Goal: Find specific page/section: Find specific page/section

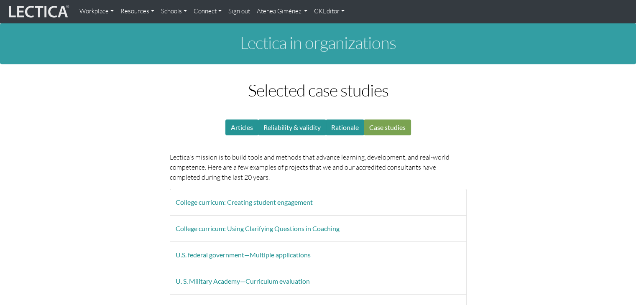
click at [271, 10] on link "Atenea Giménez" at bounding box center [282, 11] width 58 height 16
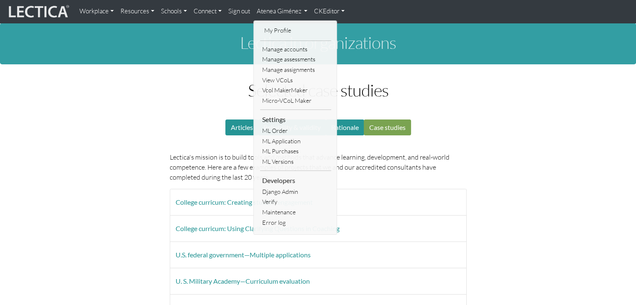
click at [125, 11] on link "Resources" at bounding box center [137, 11] width 41 height 16
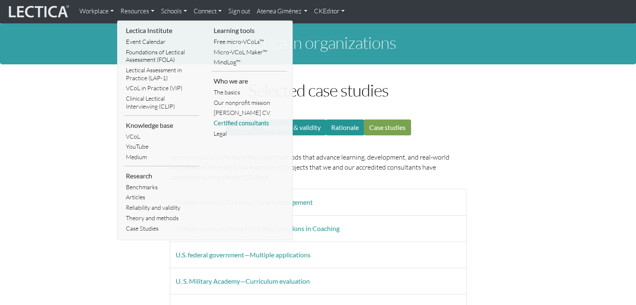
click at [223, 119] on link "Certified consultants" at bounding box center [248, 123] width 75 height 10
